Goal: Task Accomplishment & Management: Use online tool/utility

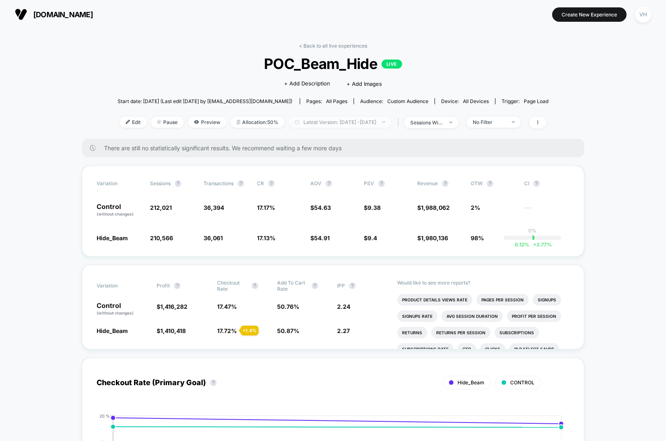
click at [368, 118] on span "Latest Version: Sep 8, 2025 - Sep 9, 2025" at bounding box center [340, 122] width 103 height 11
select select "*"
select select "****"
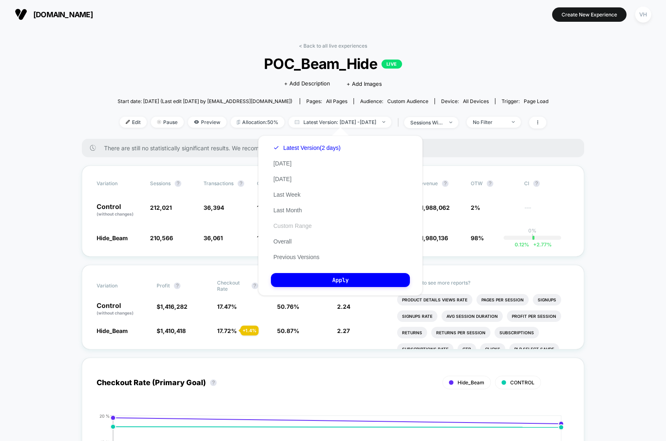
click at [296, 228] on button "Custom Range" at bounding box center [292, 225] width 43 height 7
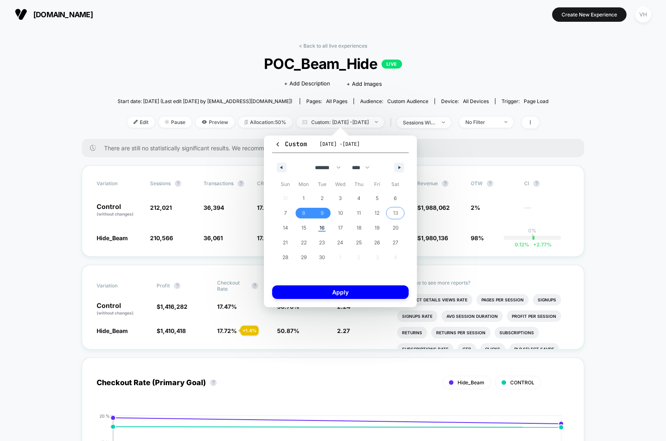
click at [390, 213] on span "13" at bounding box center [395, 213] width 18 height 11
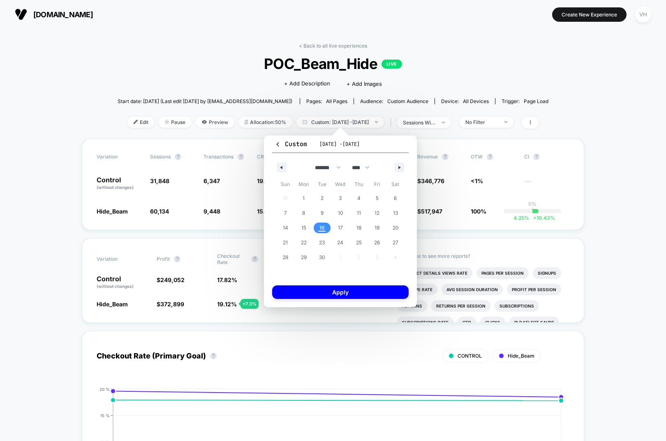
click at [322, 229] on span "16" at bounding box center [321, 228] width 5 height 15
click at [344, 288] on button "Apply" at bounding box center [340, 293] width 136 height 14
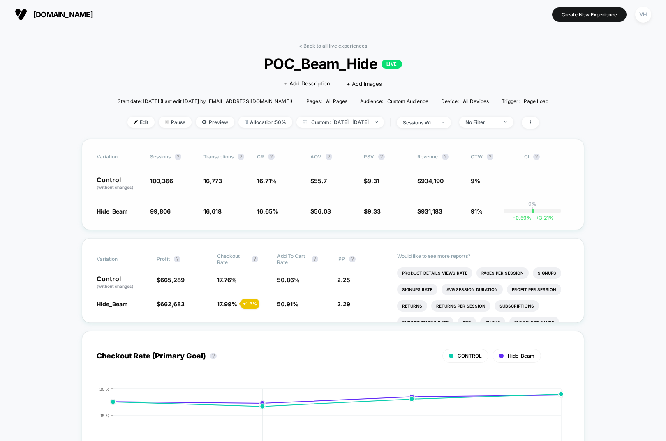
click at [275, 215] on div "Variation Sessions ? Transactions ? CR ? AOV ? PSV ? Revenue ? OTW ? CI ? Contr…" at bounding box center [333, 184] width 502 height 91
click at [492, 122] on div "No Filter" at bounding box center [481, 122] width 33 height 6
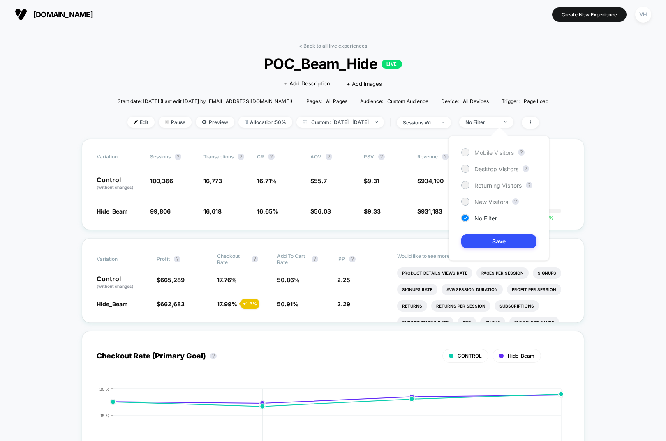
click at [486, 154] on span "Mobile Visitors" at bounding box center [493, 152] width 39 height 7
click at [485, 247] on button "Save" at bounding box center [498, 242] width 75 height 14
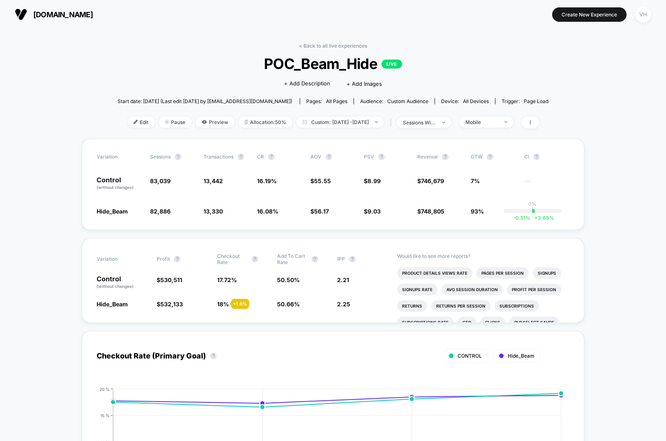
click at [504, 129] on div "< Back to all live experiences POC_Beam_Hide LIVE Click to edit experience deta…" at bounding box center [333, 91] width 431 height 96
click at [504, 125] on span "Mobile" at bounding box center [486, 122] width 54 height 11
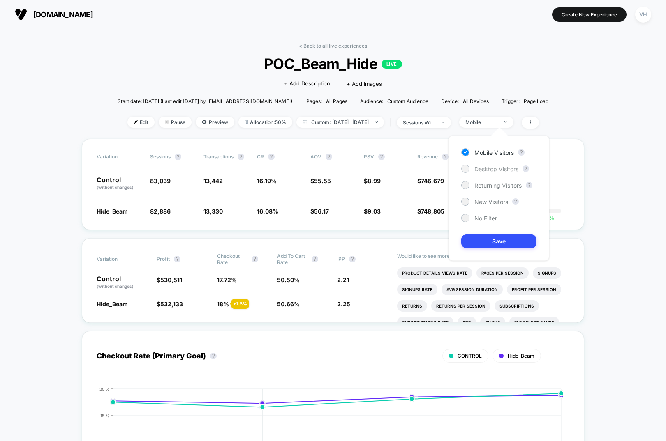
click at [499, 166] on span "Desktop Visitors" at bounding box center [496, 169] width 44 height 7
click at [507, 243] on button "Save" at bounding box center [498, 242] width 75 height 14
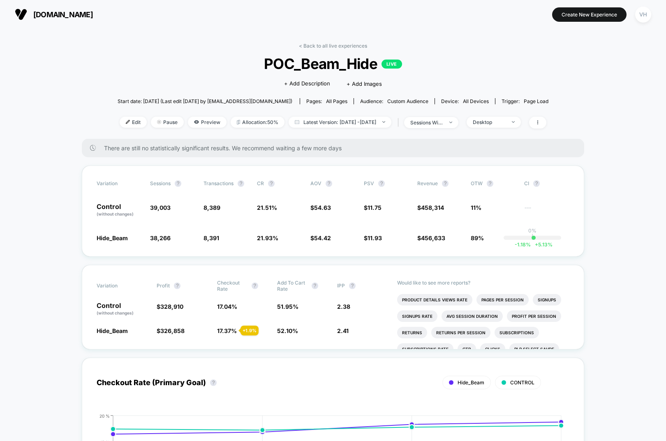
click at [505, 121] on div "Desktop" at bounding box center [489, 122] width 33 height 6
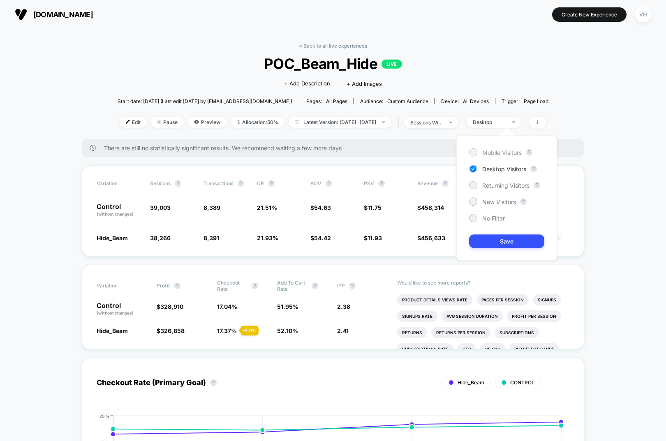
click at [487, 150] on span "Mobile Visitors" at bounding box center [501, 152] width 39 height 7
click at [492, 242] on button "Save" at bounding box center [506, 242] width 75 height 14
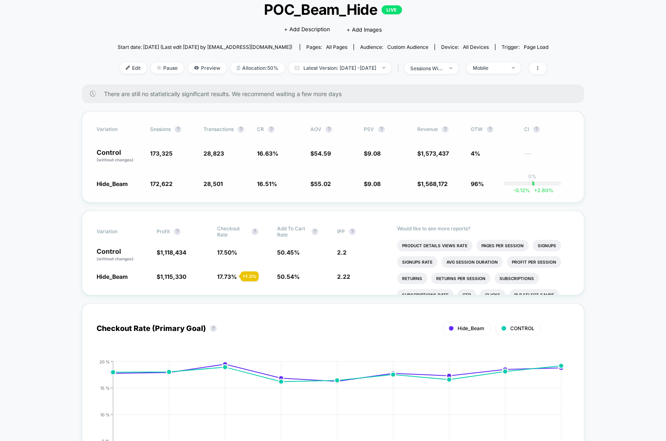
scroll to position [48, 0]
